Goal: Information Seeking & Learning: Check status

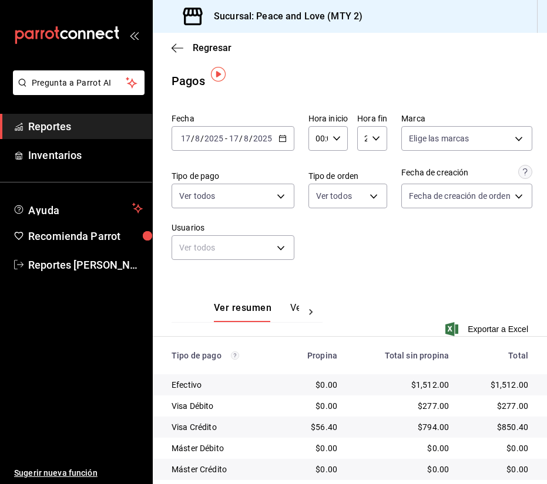
scroll to position [7, 0]
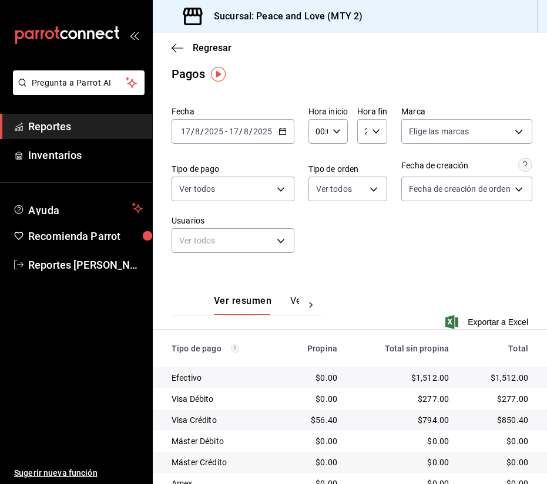
click at [487, 301] on div "Ver resumen Ver pagos Exportar a Excel" at bounding box center [350, 305] width 394 height 76
click at [225, 52] on span "Regresar" at bounding box center [212, 47] width 39 height 11
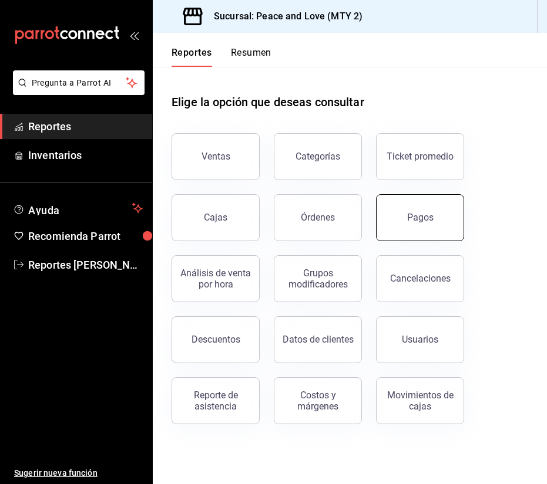
click at [382, 233] on button "Pagos" at bounding box center [420, 217] width 88 height 47
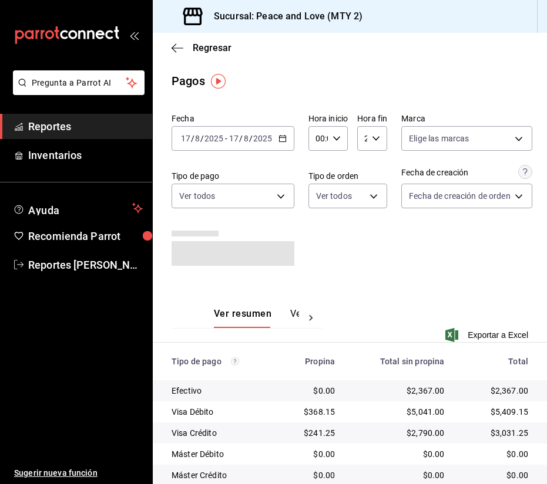
click at [338, 144] on div "00:00 Hora inicio" at bounding box center [327, 138] width 39 height 25
click at [338, 144] on div at bounding box center [273, 242] width 547 height 484
click at [341, 137] on div "00:00 Hora inicio" at bounding box center [327, 138] width 39 height 25
click at [337, 143] on div "00:00 Hora inicio" at bounding box center [327, 138] width 39 height 25
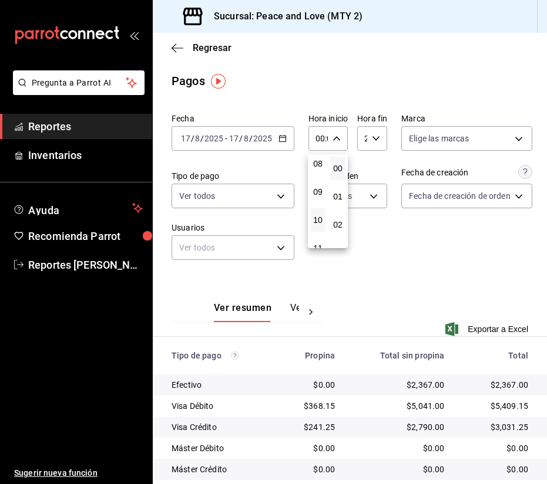
scroll to position [231, 0]
click at [319, 196] on button "09" at bounding box center [317, 191] width 15 height 23
type input "09:00"
click at [424, 228] on div at bounding box center [273, 242] width 547 height 484
click at [381, 140] on div "23:59 Hora fin" at bounding box center [372, 138] width 30 height 25
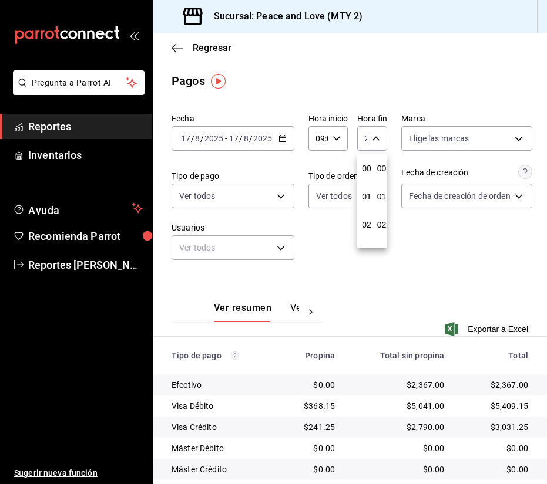
click at [381, 140] on div at bounding box center [273, 242] width 547 height 484
click at [377, 139] on \(Stroke\) "button" at bounding box center [375, 138] width 7 height 4
click at [366, 188] on span "14" at bounding box center [366, 188] width 0 height 9
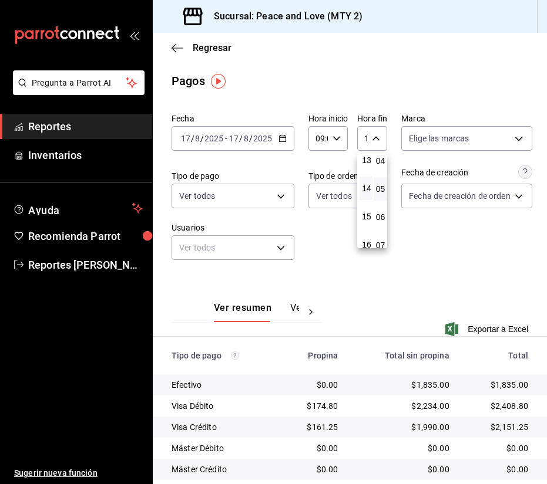
scroll to position [120, 1]
click at [380, 191] on span "05" at bounding box center [380, 189] width 0 height 9
type input "14:05"
click at [463, 254] on div at bounding box center [273, 242] width 547 height 484
click at [215, 48] on span "Regresar" at bounding box center [212, 47] width 39 height 11
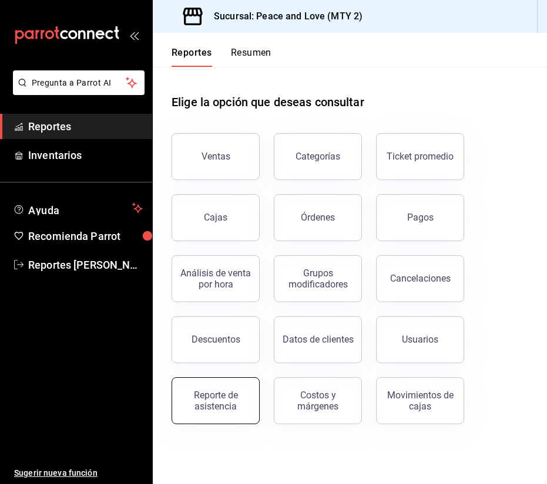
click at [233, 386] on button "Reporte de asistencia" at bounding box center [215, 400] width 88 height 47
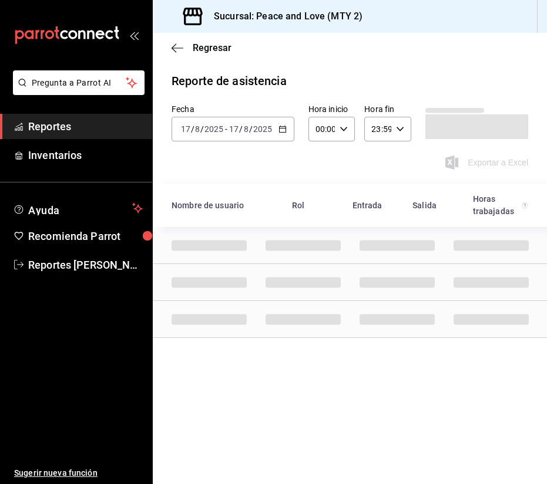
click at [281, 130] on icon "button" at bounding box center [282, 129] width 8 height 8
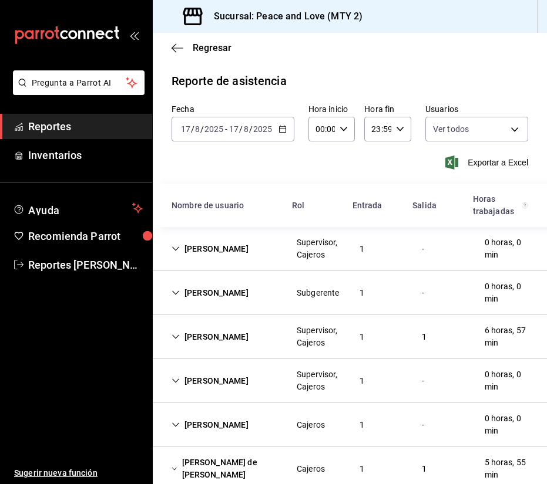
click at [341, 158] on div "Exportar a Excel" at bounding box center [349, 163] width 356 height 14
click at [224, 337] on div "[PERSON_NAME]" at bounding box center [210, 337] width 96 height 22
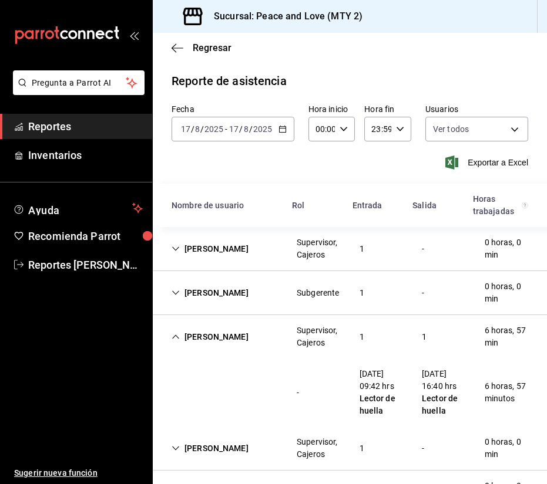
click at [224, 337] on div "[PERSON_NAME]" at bounding box center [210, 337] width 96 height 22
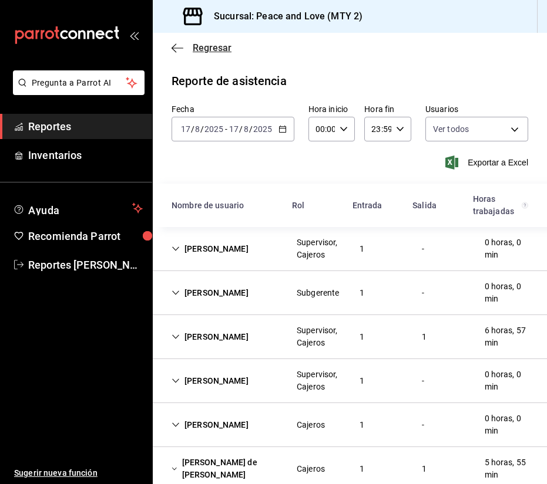
click at [213, 47] on span "Regresar" at bounding box center [212, 47] width 39 height 11
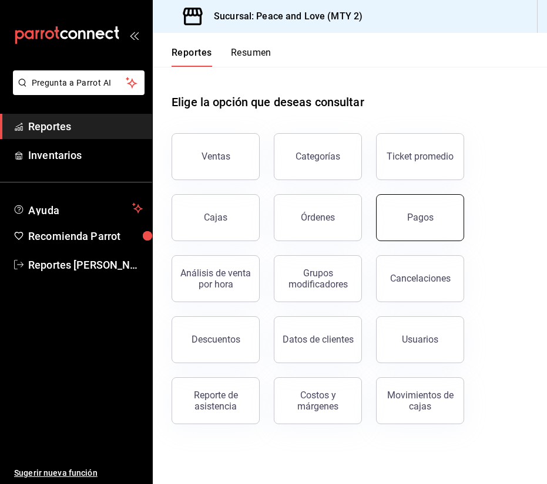
click at [416, 234] on button "Pagos" at bounding box center [420, 217] width 88 height 47
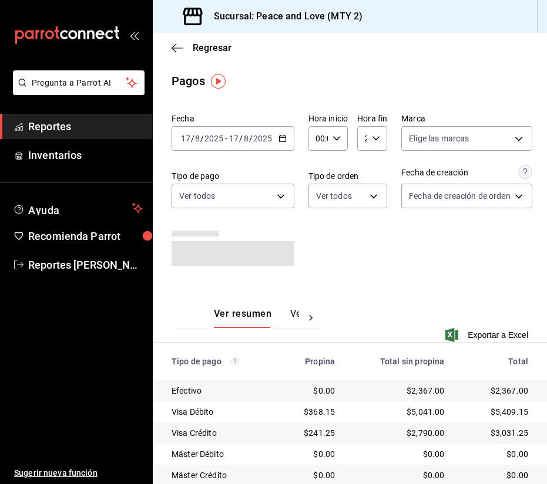
click at [329, 131] on div "00:00 Hora inicio" at bounding box center [327, 138] width 39 height 25
drag, startPoint x: 320, startPoint y: 214, endPoint x: 316, endPoint y: 227, distance: 12.8
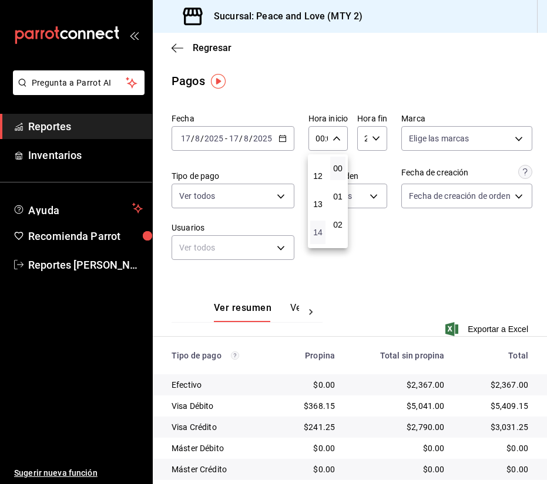
click at [317, 228] on span "14" at bounding box center [317, 232] width 1 height 9
click at [338, 218] on span "16" at bounding box center [337, 219] width 1 height 9
type input "14:16"
click at [381, 240] on div at bounding box center [273, 242] width 547 height 484
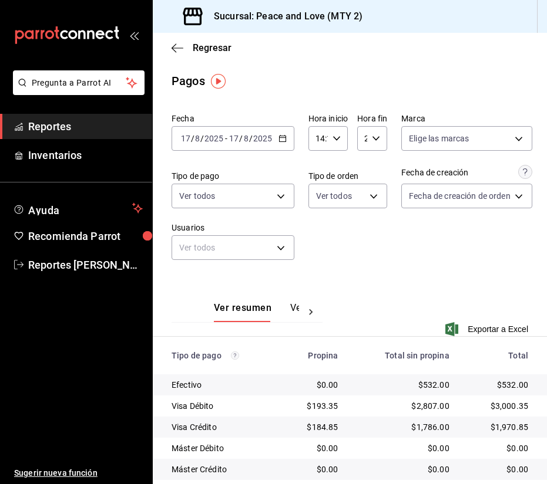
click at [377, 144] on div "23:59 Hora fin" at bounding box center [372, 138] width 30 height 25
click at [366, 208] on span "16" at bounding box center [366, 205] width 0 height 9
click at [382, 193] on span "40" at bounding box center [382, 192] width 0 height 9
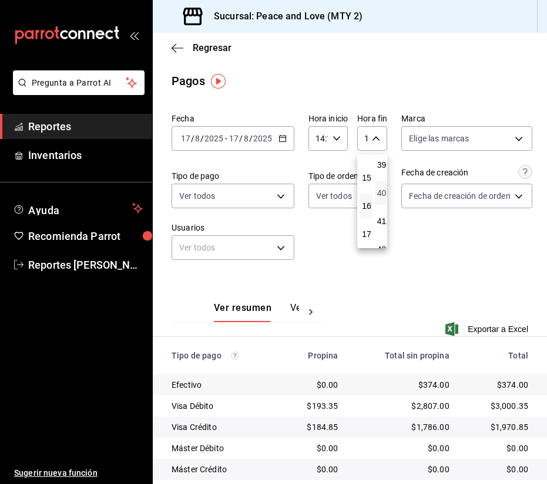
type input "16:40"
click at [433, 272] on div at bounding box center [273, 242] width 547 height 484
click at [337, 137] on icon "button" at bounding box center [336, 138] width 8 height 8
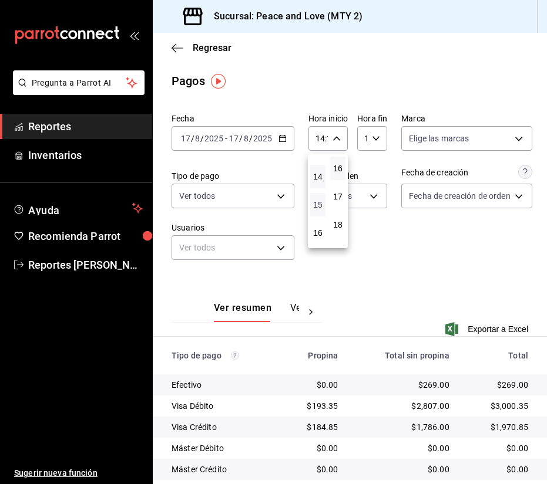
scroll to position [387, 0]
click at [317, 201] on span "15" at bounding box center [317, 204] width 1 height 9
click at [338, 180] on span "04" at bounding box center [337, 179] width 1 height 9
type input "15:04"
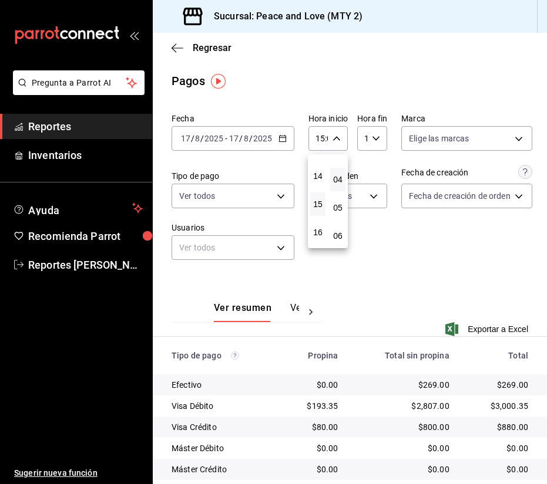
click at [364, 224] on div at bounding box center [273, 242] width 547 height 484
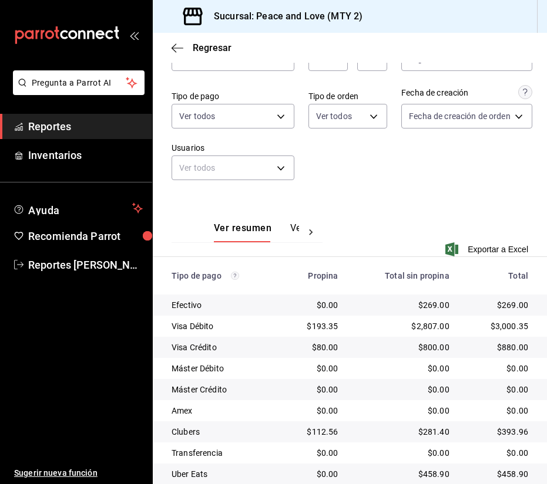
scroll to position [142, 0]
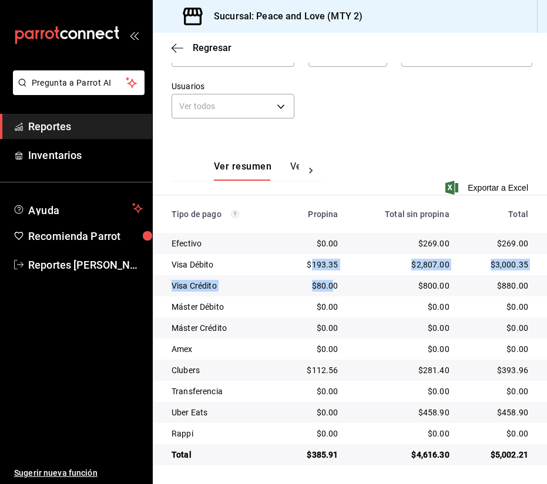
drag, startPoint x: 309, startPoint y: 270, endPoint x: 328, endPoint y: 295, distance: 31.5
click at [328, 295] on tbody "Efectivo $0.00 $269.00 $269.00 Visa Débito $193.35 $2,807.00 $3,000.35 Visa Cré…" at bounding box center [350, 349] width 394 height 232
click at [329, 295] on td "$80.00" at bounding box center [314, 285] width 67 height 21
click at [314, 174] on icon at bounding box center [311, 171] width 12 height 12
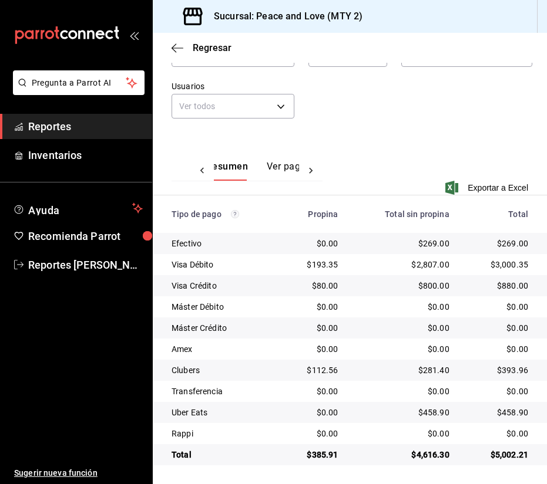
scroll to position [0, 35]
click at [279, 160] on div "Ver resumen Ver pagos" at bounding box center [246, 164] width 151 height 34
click at [280, 167] on button "Ver pagos" at bounding box center [277, 171] width 44 height 20
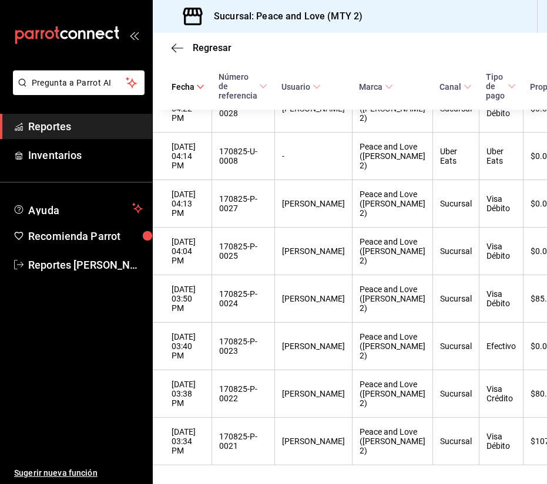
scroll to position [552, 0]
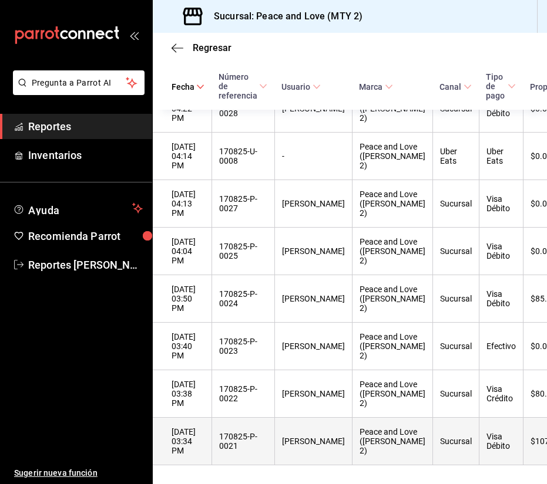
click at [240, 432] on div "170825-P-0021" at bounding box center [243, 441] width 48 height 19
click at [319, 437] on div "[PERSON_NAME]" at bounding box center [313, 441] width 63 height 9
click at [359, 429] on div "Peace and Love ([PERSON_NAME] 2)" at bounding box center [392, 441] width 66 height 28
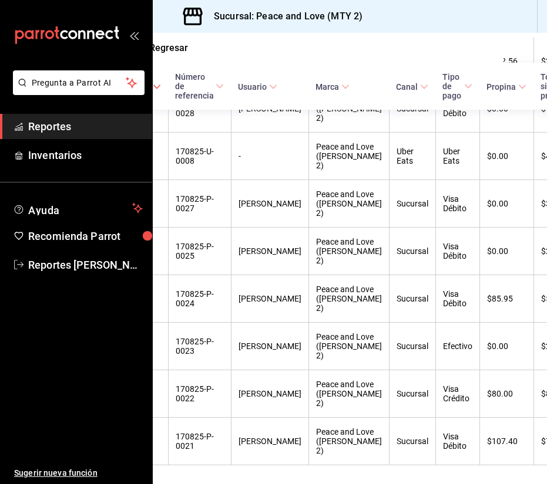
scroll to position [552, 43]
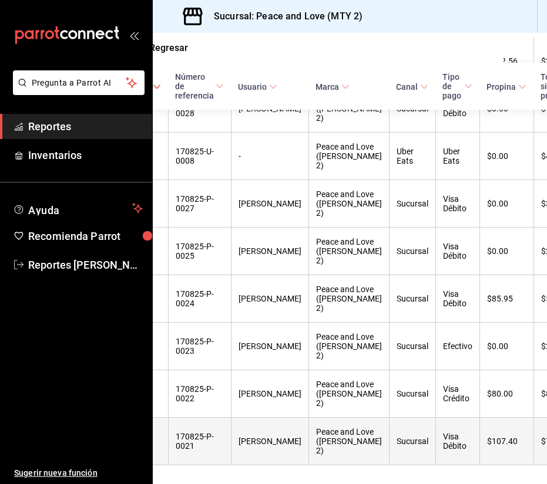
click at [389, 439] on th "Sucursal" at bounding box center [412, 442] width 46 height 48
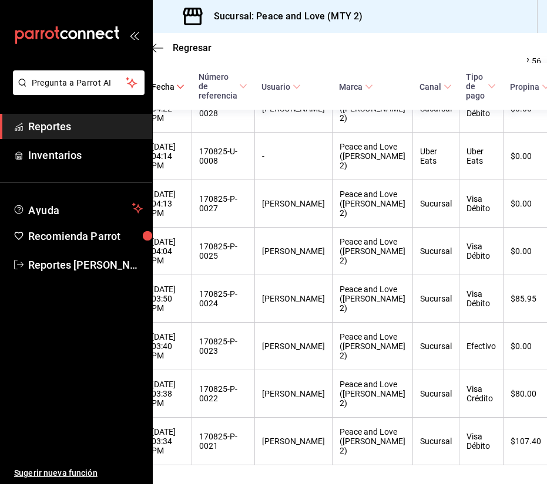
scroll to position [552, 21]
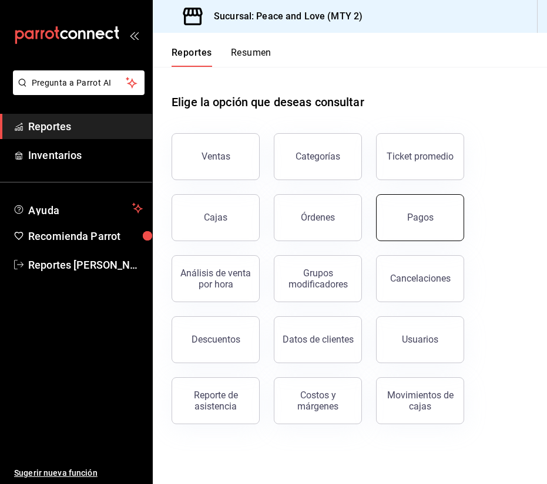
click at [440, 204] on button "Pagos" at bounding box center [420, 217] width 88 height 47
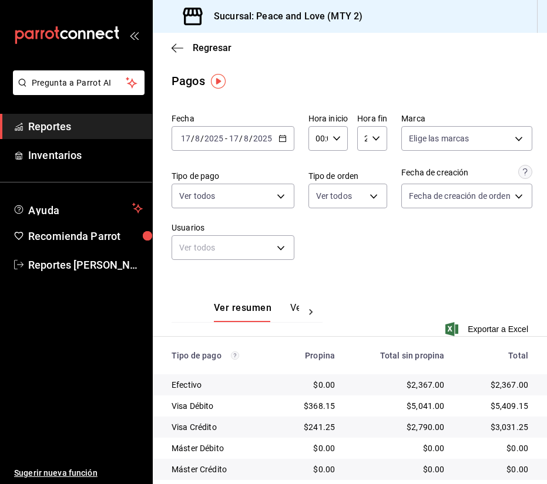
click at [336, 135] on icon "button" at bounding box center [336, 138] width 8 height 8
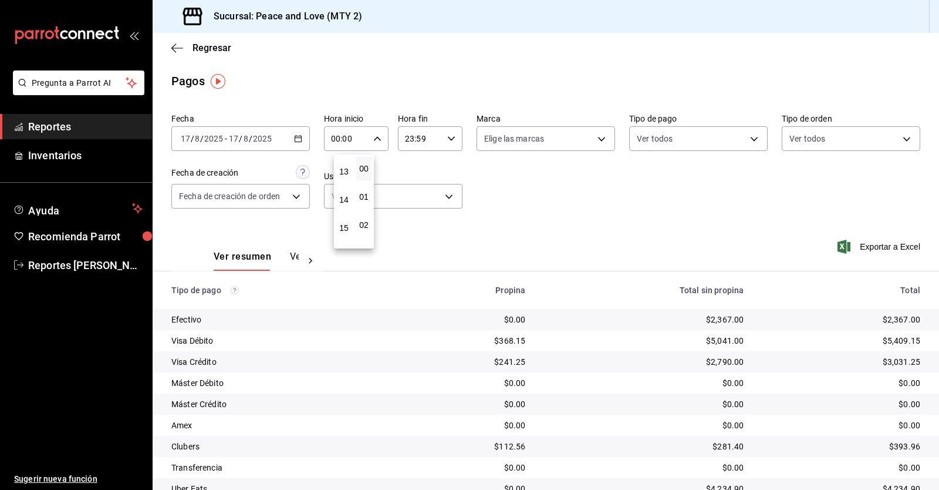
scroll to position [367, 0]
click at [345, 224] on span "15" at bounding box center [343, 223] width 1 height 9
type input "15:00"
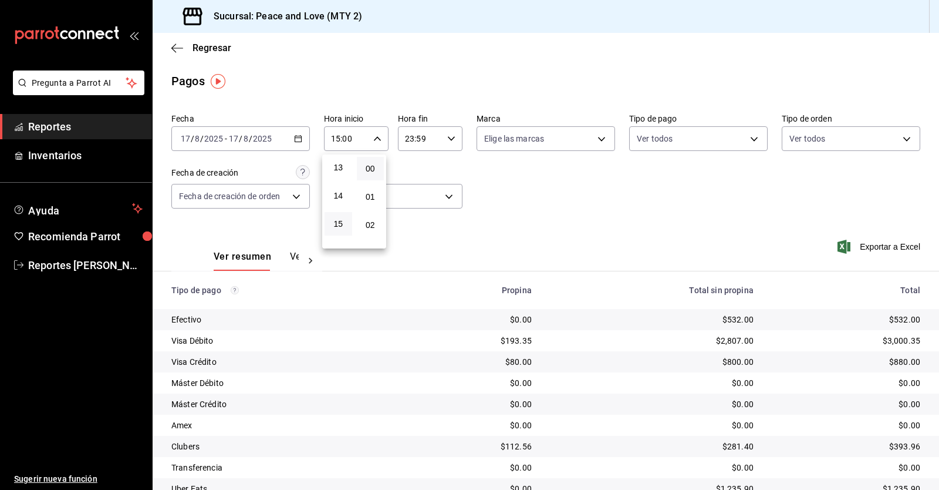
click at [450, 136] on div at bounding box center [469, 245] width 939 height 490
click at [450, 137] on icon "button" at bounding box center [451, 138] width 8 height 8
click at [408, 223] on button "16" at bounding box center [411, 218] width 28 height 23
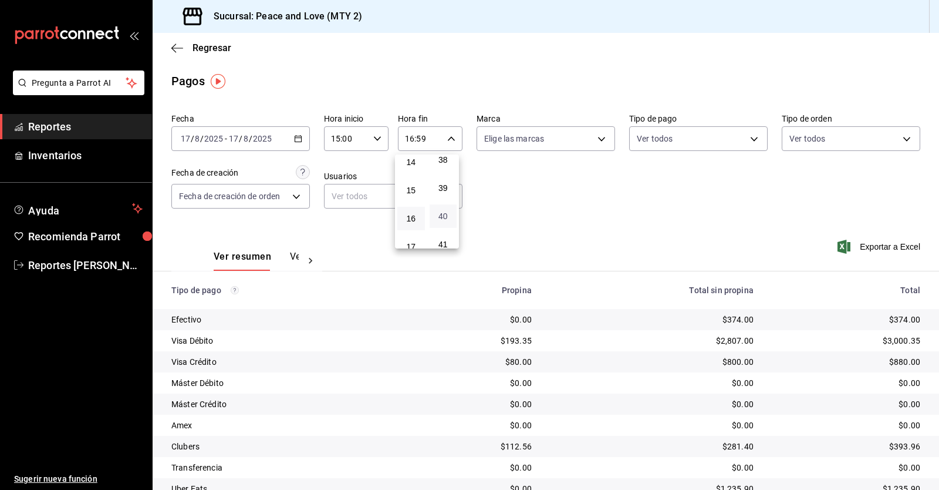
click at [443, 211] on span "40" at bounding box center [444, 215] width 14 height 9
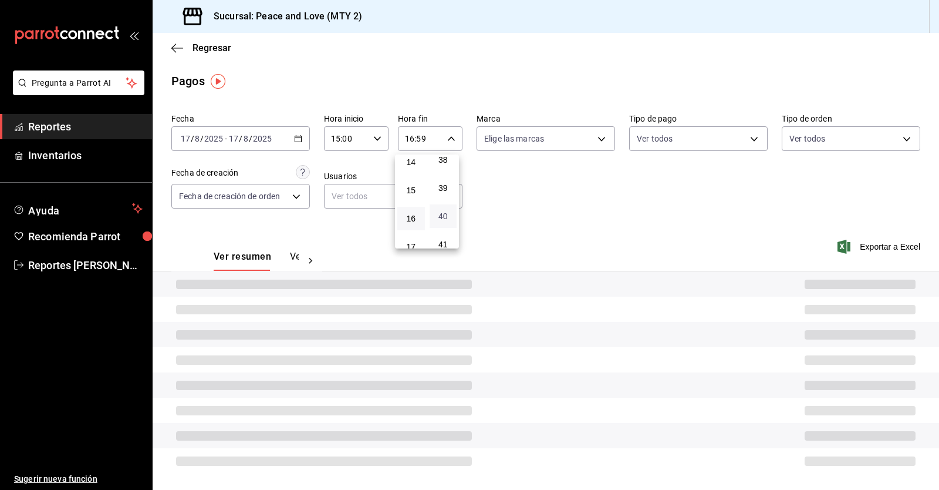
type input "16:40"
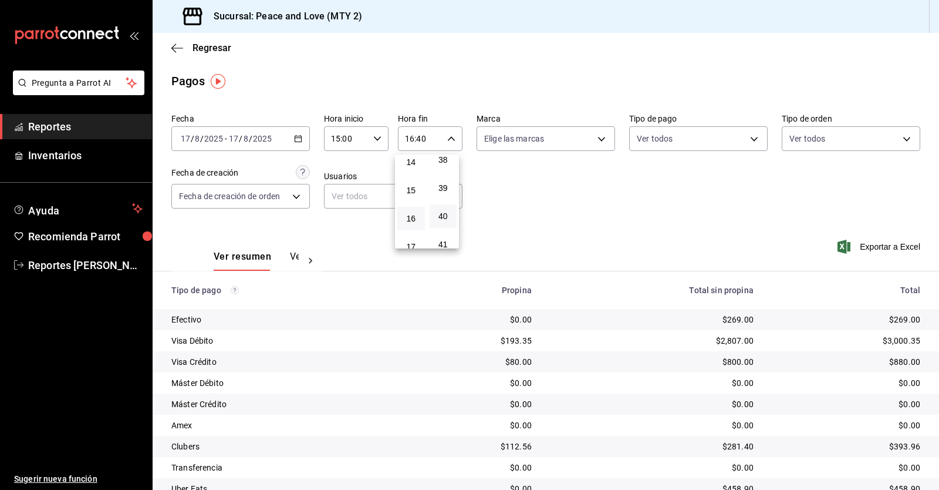
click at [522, 223] on div at bounding box center [469, 245] width 939 height 490
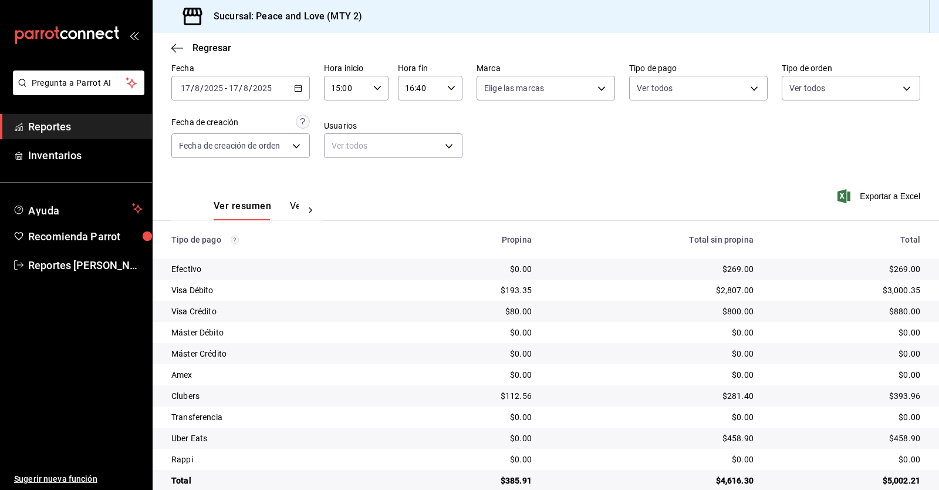
scroll to position [71, 0]
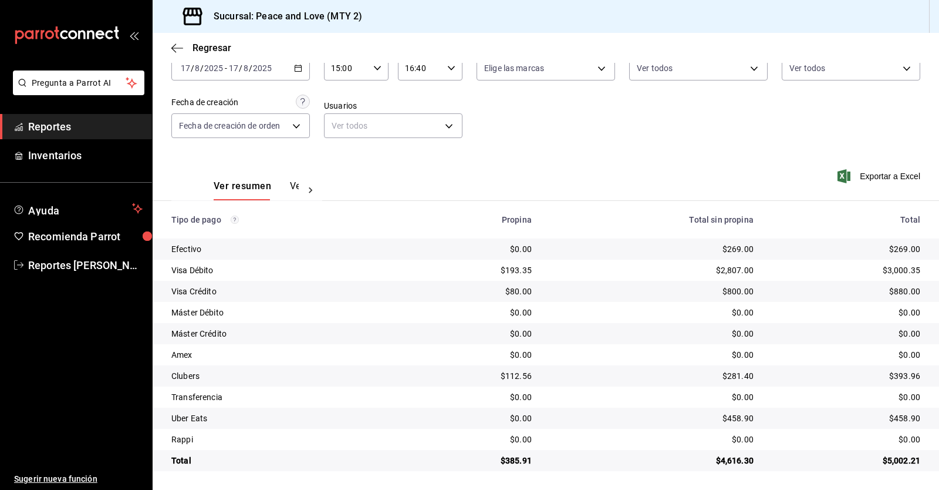
click at [311, 190] on icon at bounding box center [311, 190] width 4 height 6
click at [288, 190] on button "Ver pagos" at bounding box center [277, 190] width 44 height 20
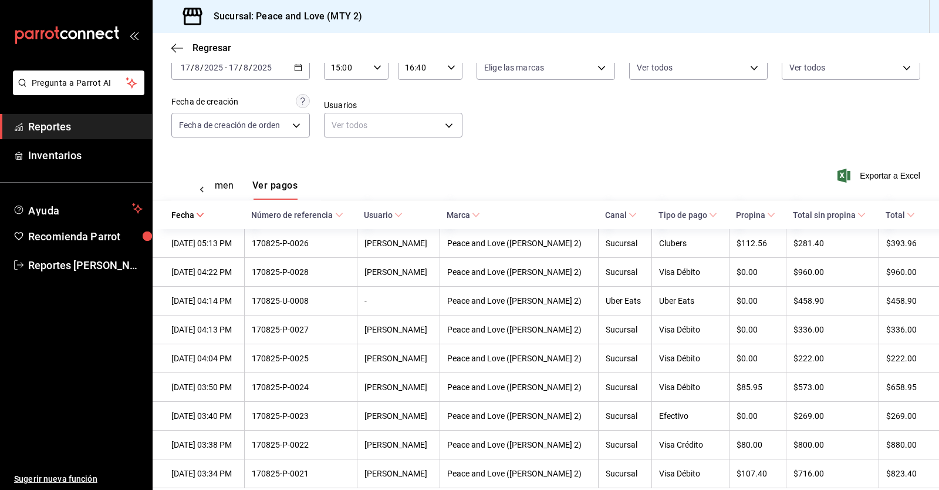
scroll to position [193, 0]
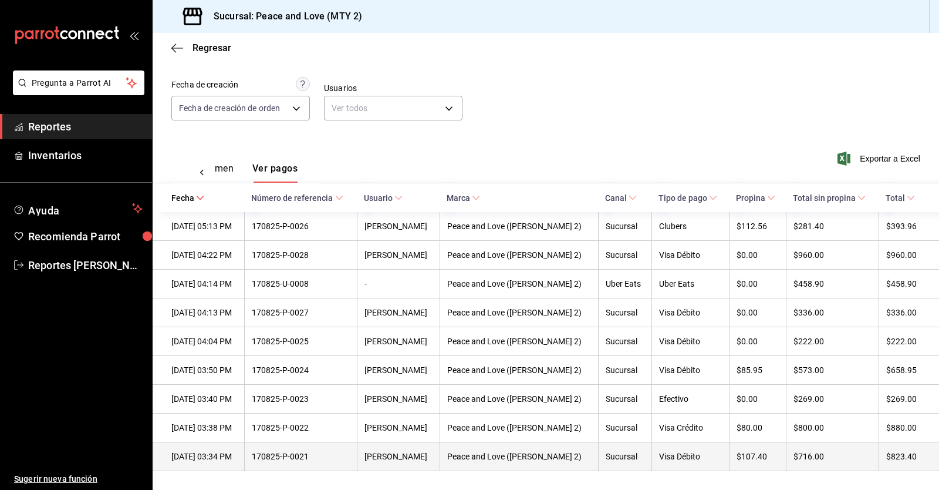
click at [546, 451] on div "Peace and Love ([PERSON_NAME] 2)" at bounding box center [519, 455] width 144 height 9
click at [546, 451] on th "$823.40" at bounding box center [909, 456] width 60 height 29
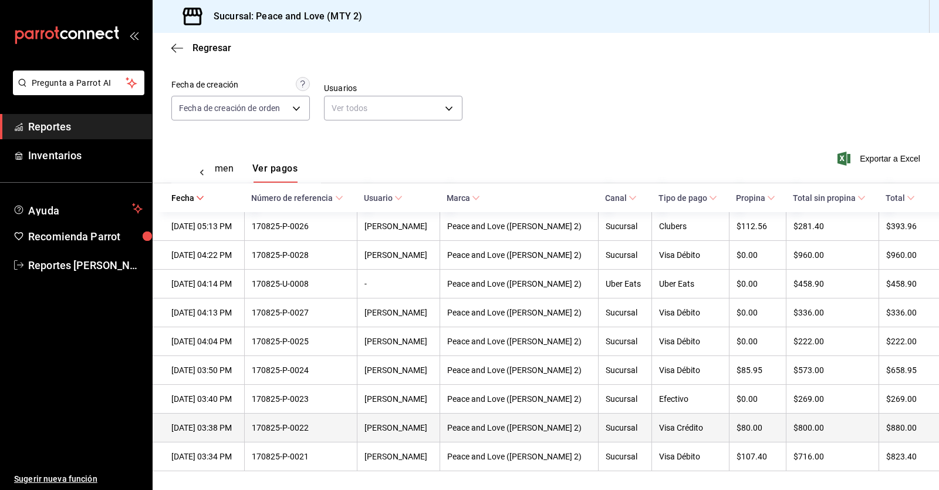
click at [546, 423] on div "$880.00" at bounding box center [903, 427] width 34 height 9
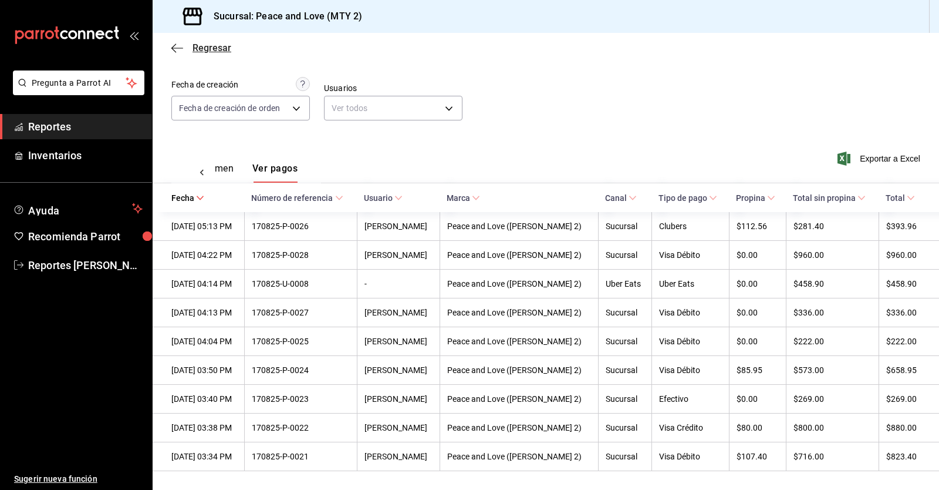
click at [193, 50] on span "Regresar" at bounding box center [212, 47] width 39 height 11
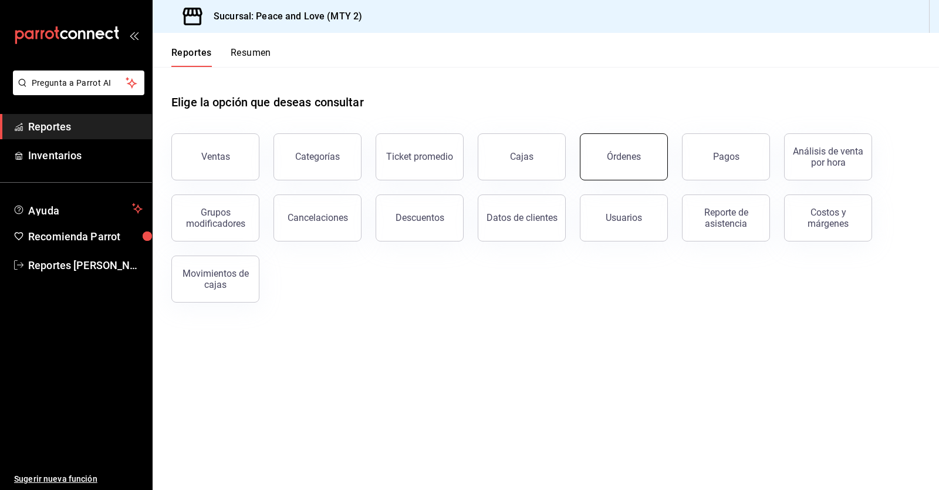
click at [546, 168] on button "Órdenes" at bounding box center [624, 156] width 88 height 47
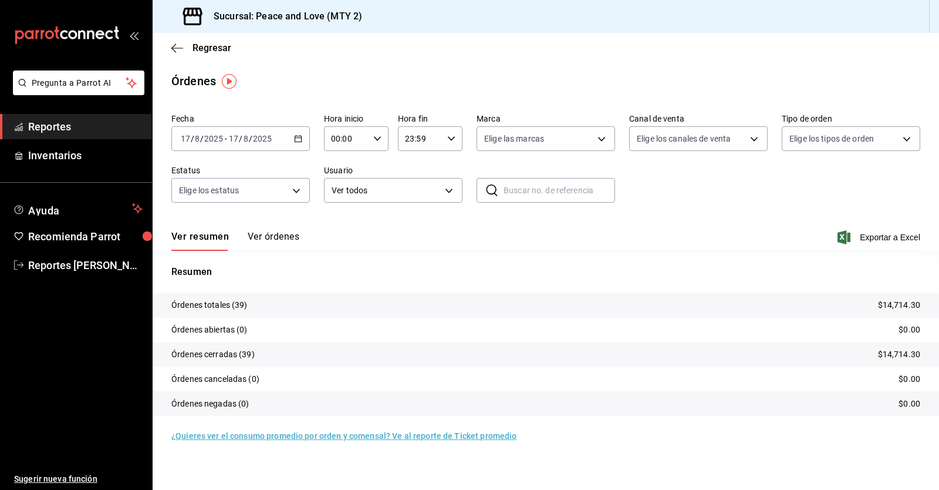
click at [285, 237] on button "Ver órdenes" at bounding box center [274, 241] width 52 height 20
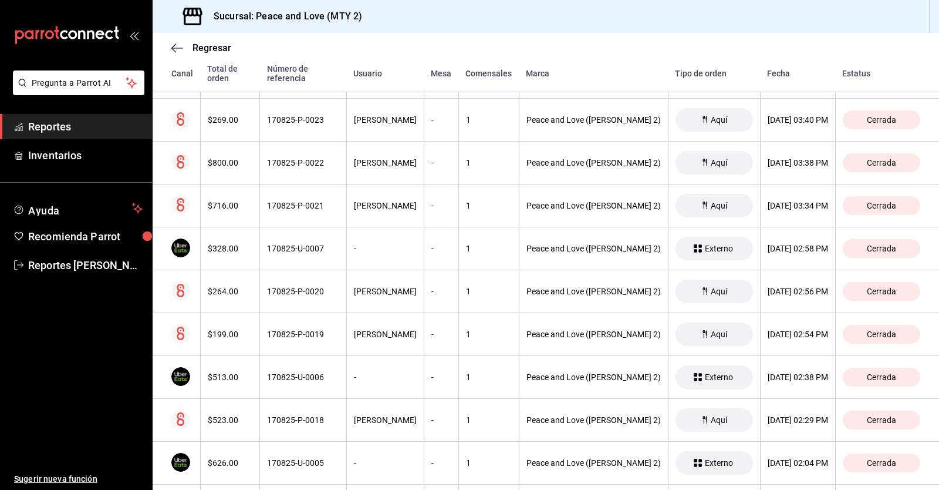
scroll to position [613, 0]
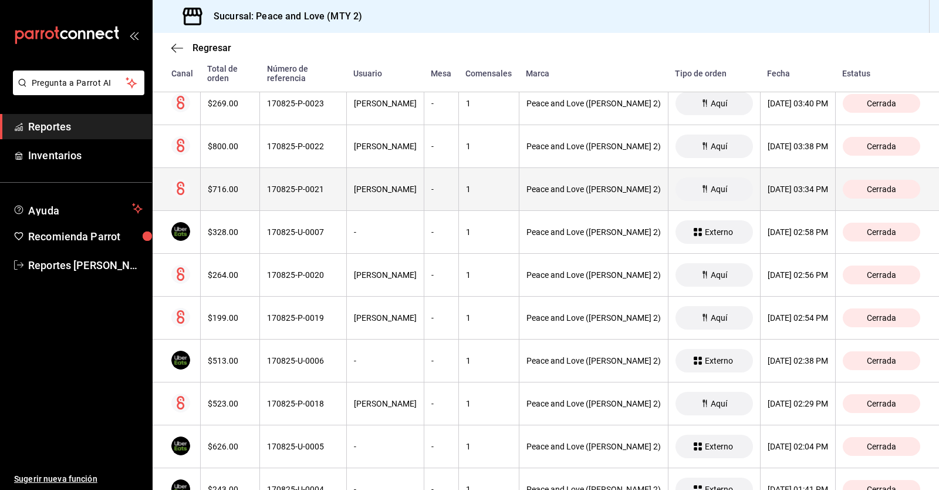
click at [424, 192] on th "[PERSON_NAME]" at bounding box center [384, 189] width 77 height 43
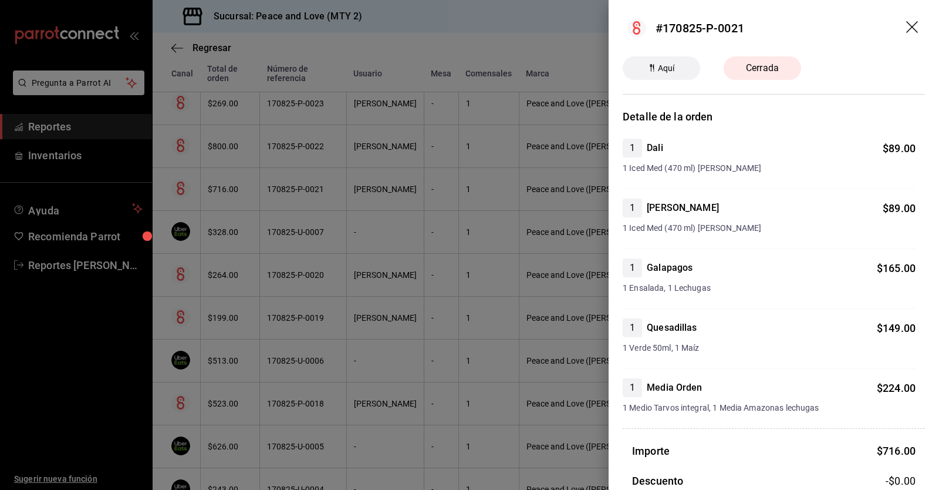
click at [515, 304] on div at bounding box center [469, 245] width 939 height 490
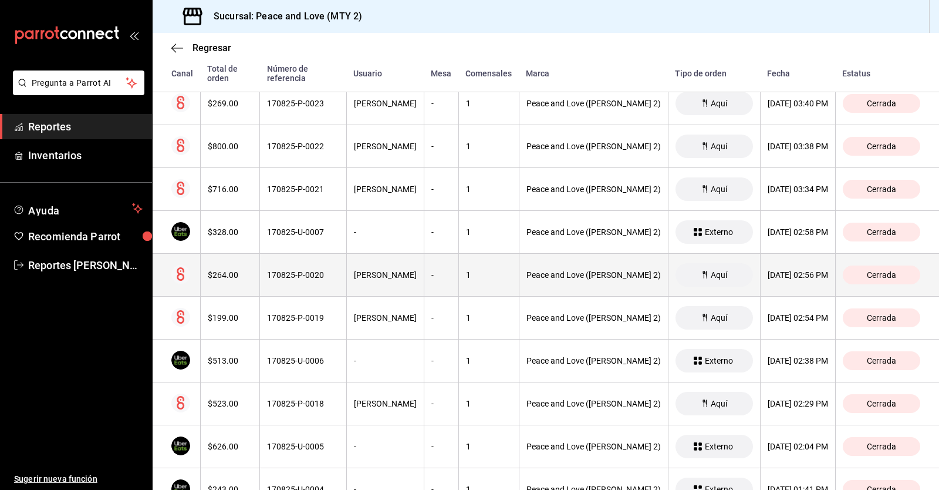
click at [444, 278] on div "-" at bounding box center [441, 274] width 20 height 9
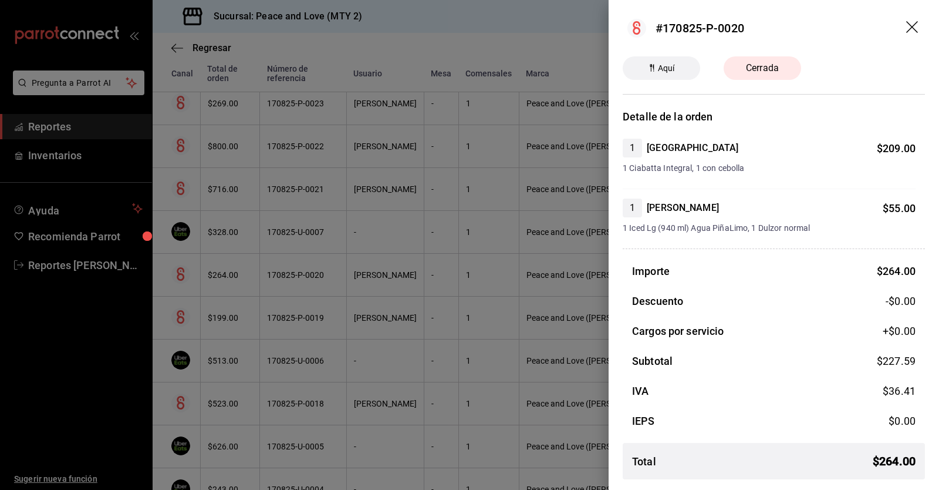
click at [439, 343] on div at bounding box center [469, 245] width 939 height 490
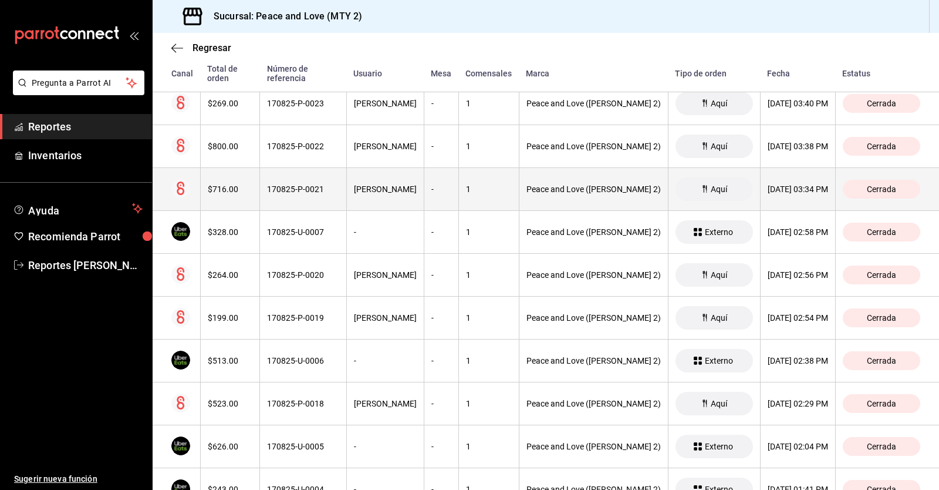
click at [398, 186] on div "[PERSON_NAME]" at bounding box center [385, 188] width 63 height 9
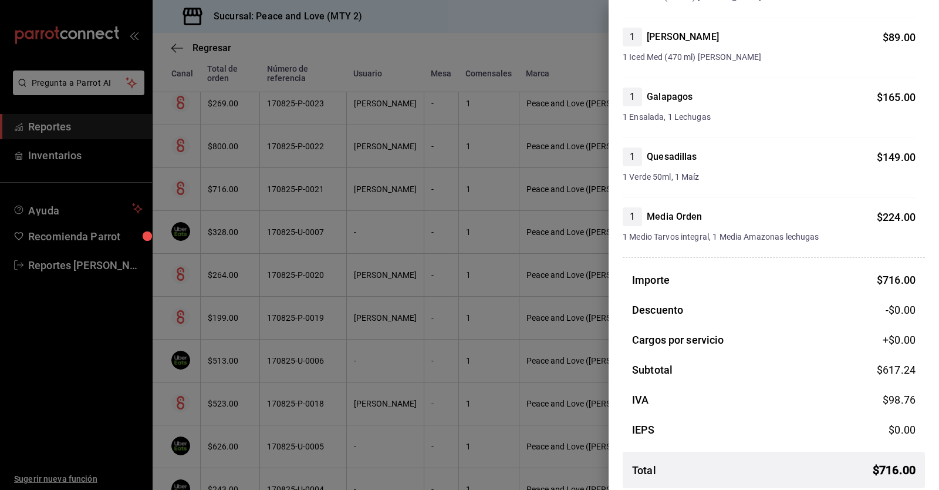
scroll to position [172, 0]
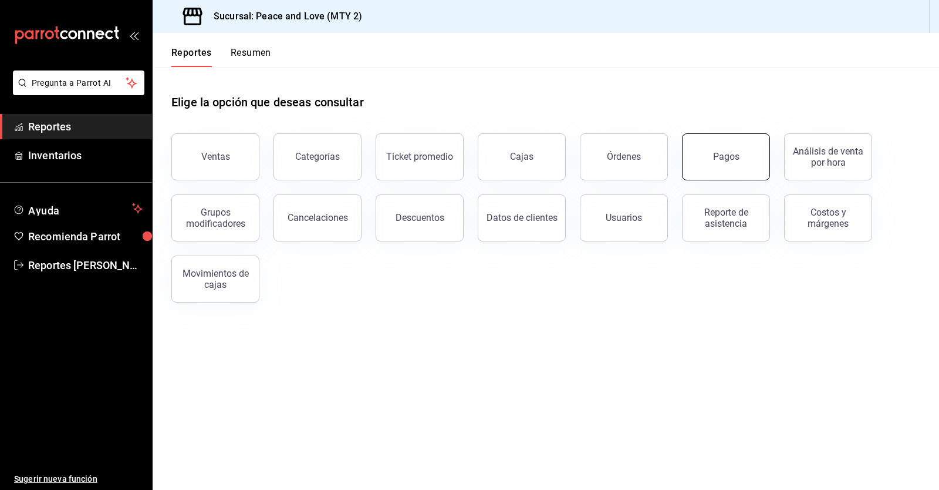
click at [727, 161] on div "Pagos" at bounding box center [726, 156] width 26 height 11
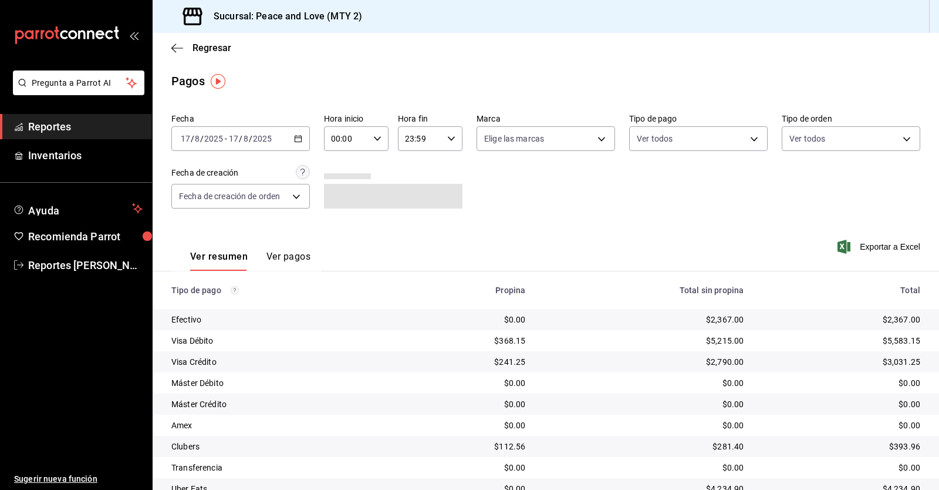
click at [367, 143] on div "00:00 Hora inicio" at bounding box center [356, 138] width 65 height 25
click at [345, 196] on span "16" at bounding box center [339, 196] width 14 height 9
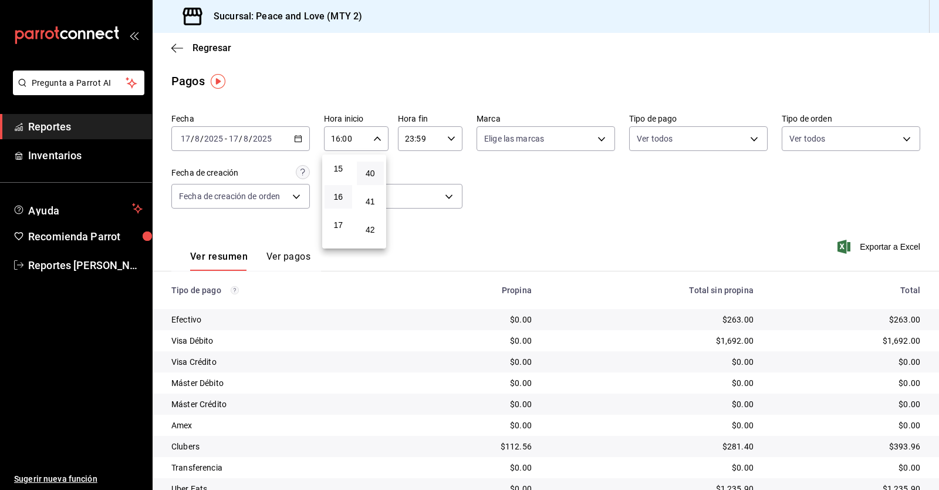
scroll to position [1121, 0]
click at [367, 178] on span "40" at bounding box center [371, 174] width 14 height 9
type input "16:40"
click at [443, 137] on div at bounding box center [469, 245] width 939 height 490
click at [447, 138] on icon "button" at bounding box center [451, 138] width 8 height 8
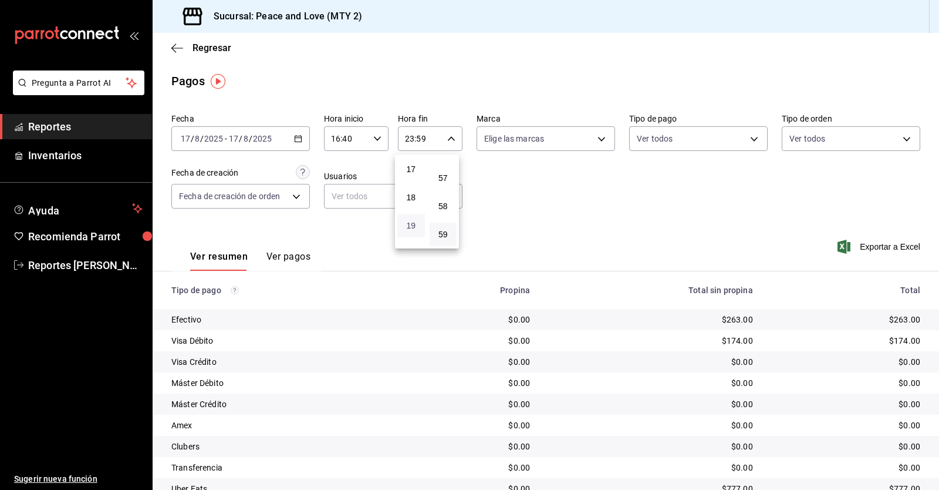
scroll to position [481, 0]
click at [411, 225] on span "19" at bounding box center [411, 222] width 14 height 9
type input "19:59"
click at [521, 215] on div at bounding box center [469, 245] width 939 height 490
click at [294, 132] on div "2025-08-17 17 / 8 / 2025 - 2025-08-17 17 / 8 / 2025" at bounding box center [240, 138] width 139 height 25
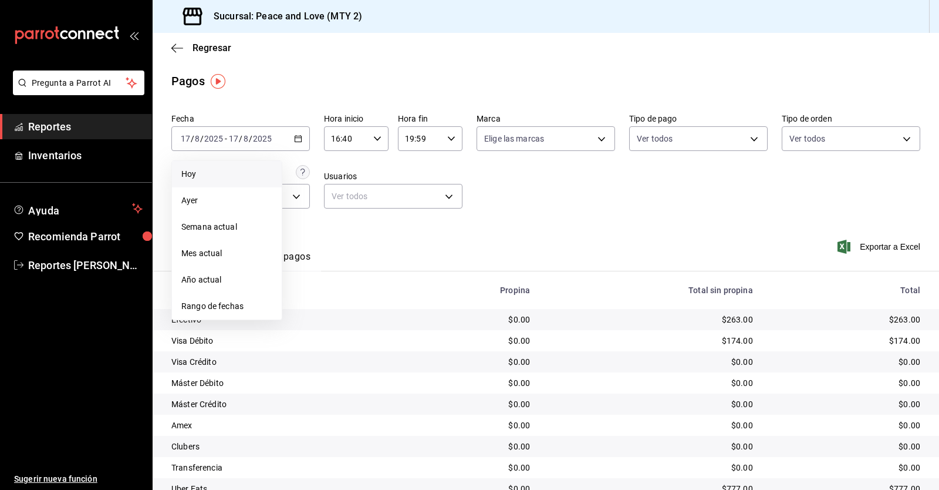
click at [198, 181] on li "Hoy" at bounding box center [227, 174] width 110 height 26
type input "00:00"
type input "23:59"
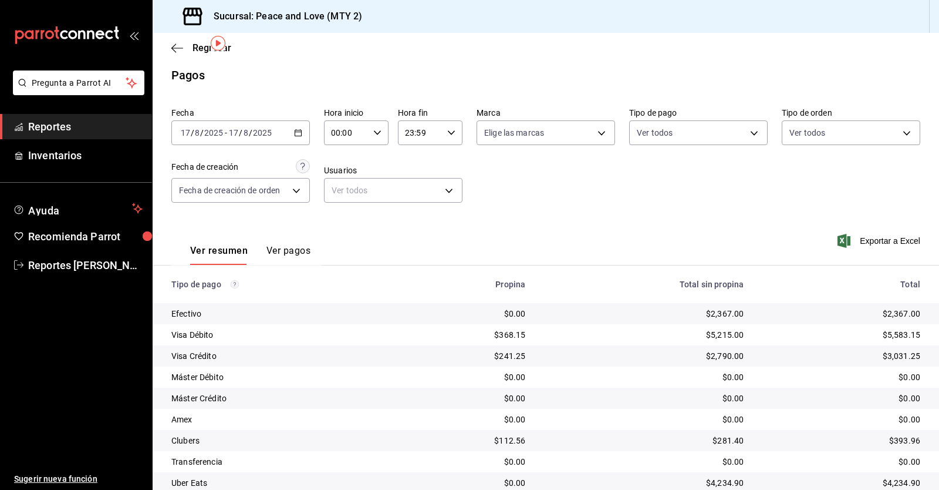
scroll to position [5, 0]
click at [375, 129] on icon "button" at bounding box center [377, 133] width 8 height 8
click at [340, 194] on span "16" at bounding box center [339, 191] width 14 height 9
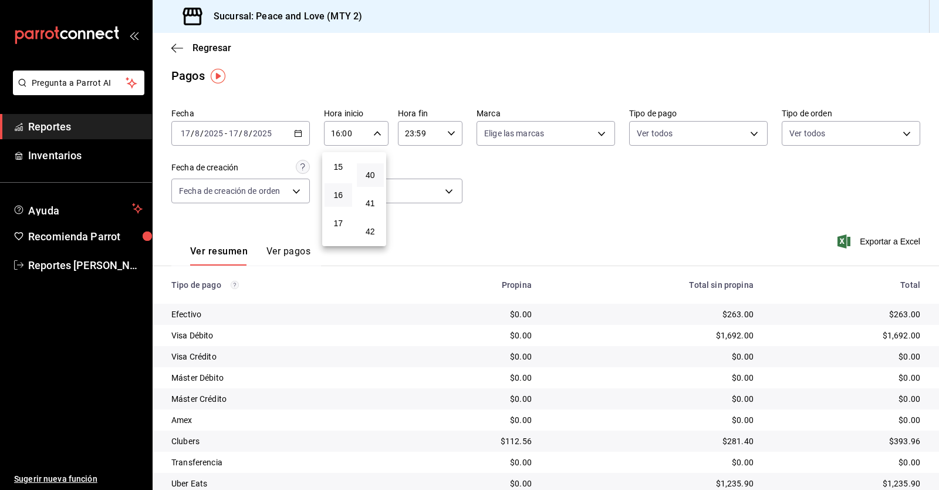
scroll to position [1091, 0]
click at [373, 199] on span "40" at bounding box center [371, 202] width 14 height 9
type input "16:40"
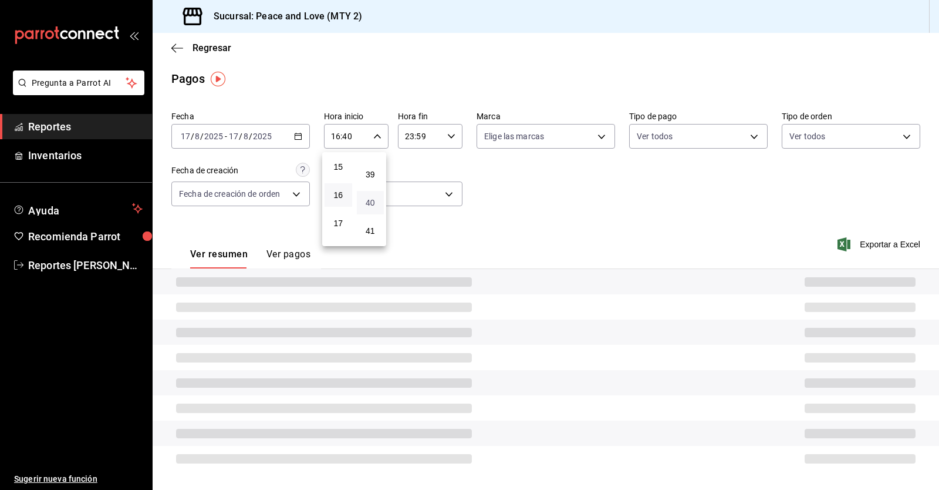
scroll to position [5, 0]
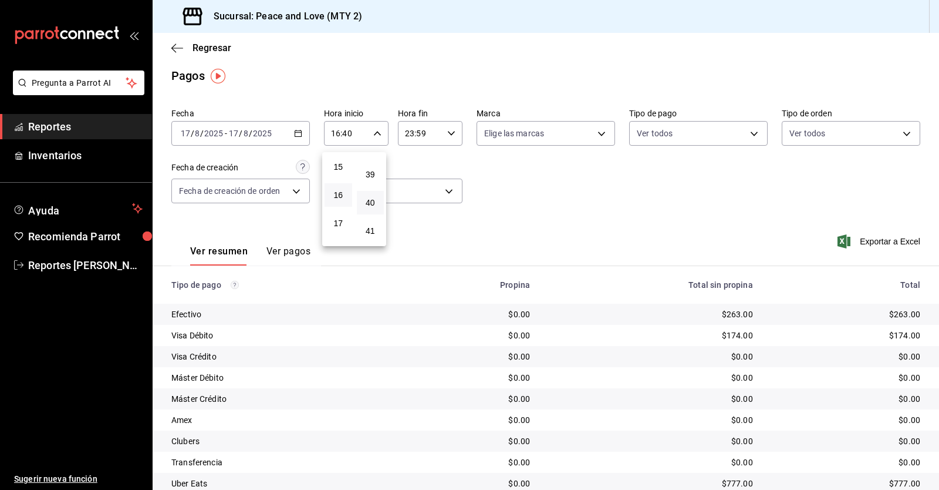
click at [491, 206] on div at bounding box center [469, 245] width 939 height 490
